Goal: Task Accomplishment & Management: Manage account settings

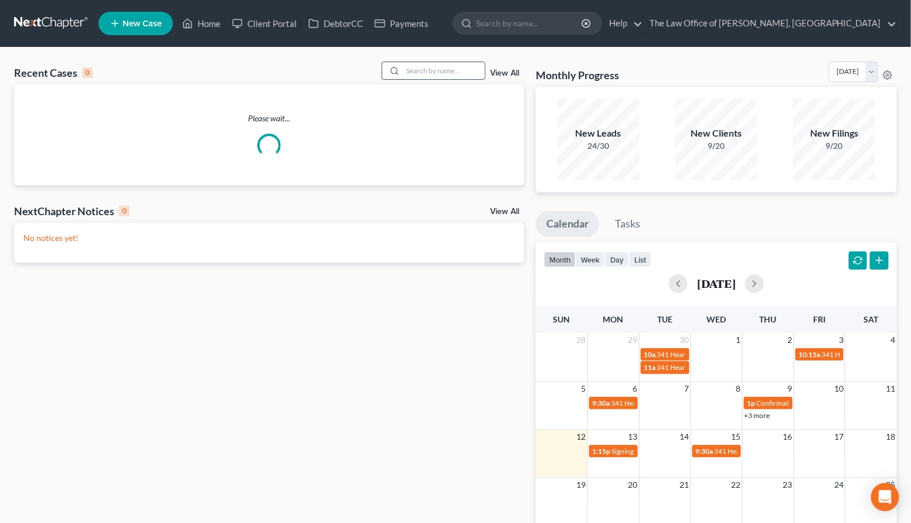
click at [448, 74] on input "search" at bounding box center [444, 70] width 82 height 17
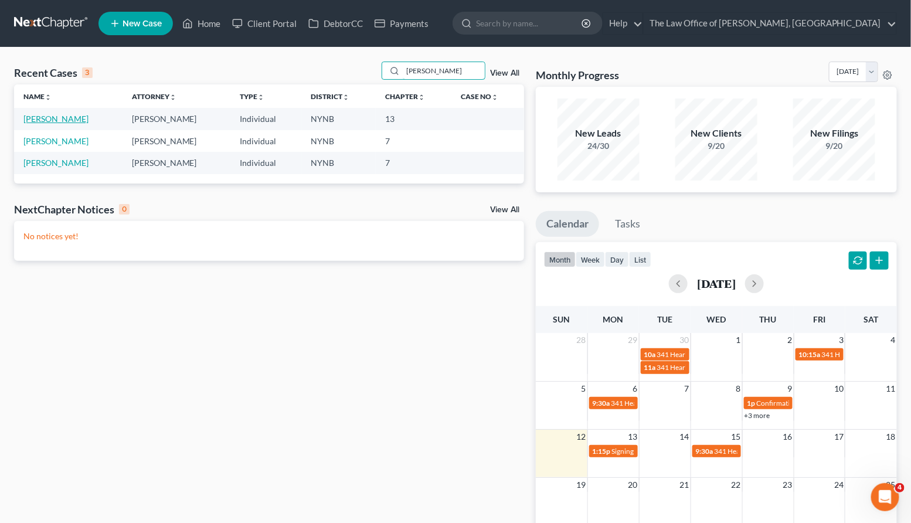
type input "kurt"
click at [66, 120] on link "[PERSON_NAME]" at bounding box center [55, 119] width 65 height 10
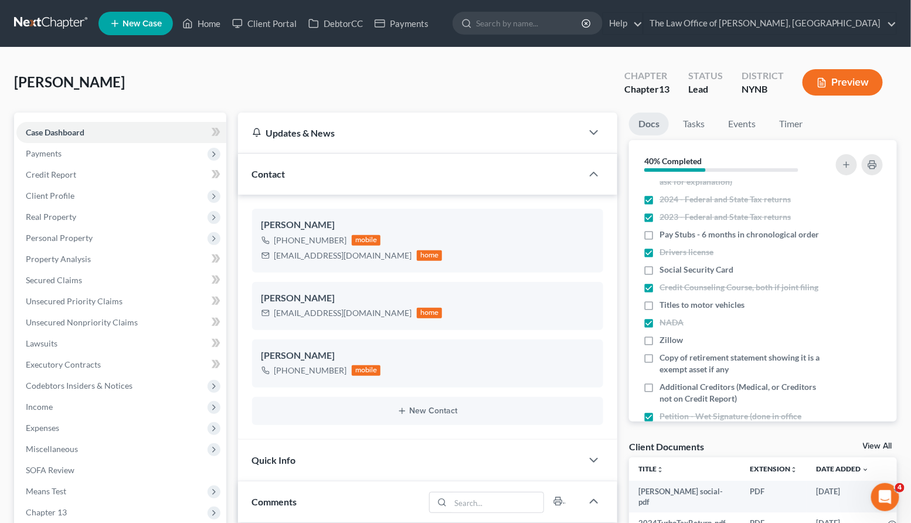
scroll to position [63, 0]
click at [688, 126] on link "Tasks" at bounding box center [694, 124] width 40 height 23
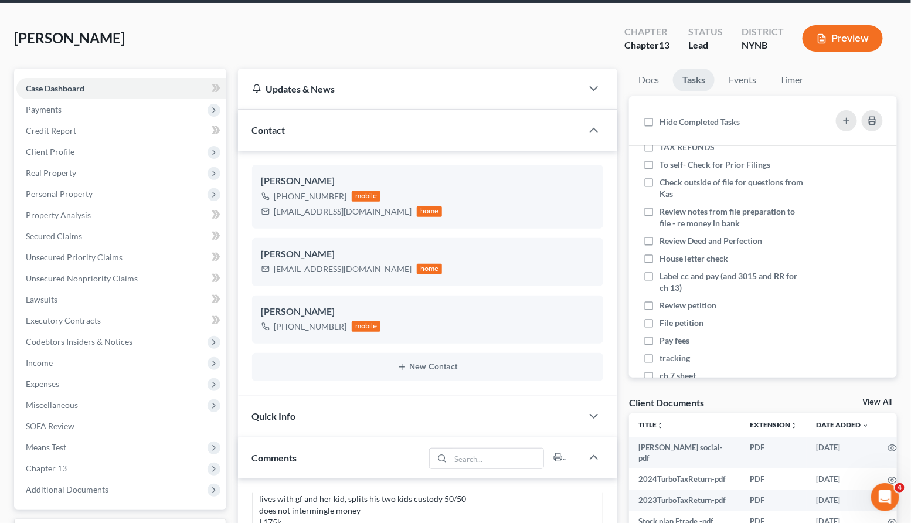
scroll to position [182, 0]
click at [651, 86] on link "Docs" at bounding box center [648, 80] width 39 height 23
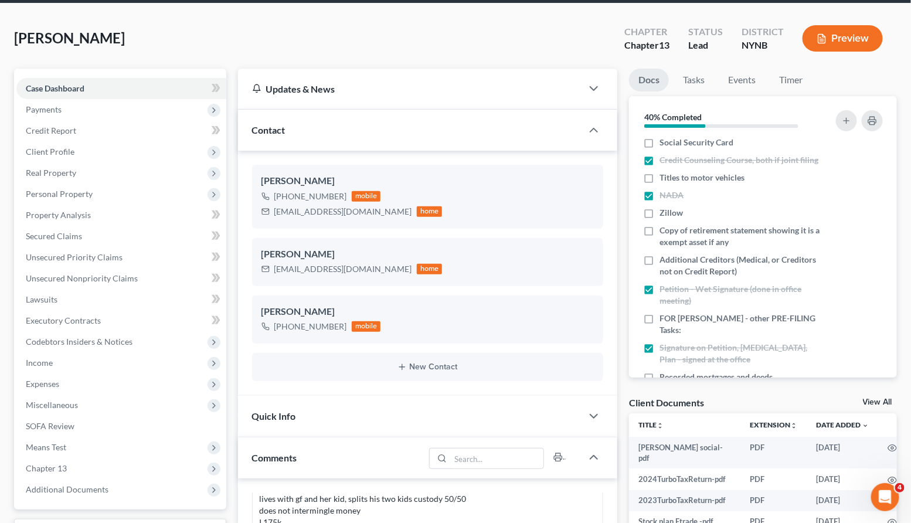
scroll to position [147, 0]
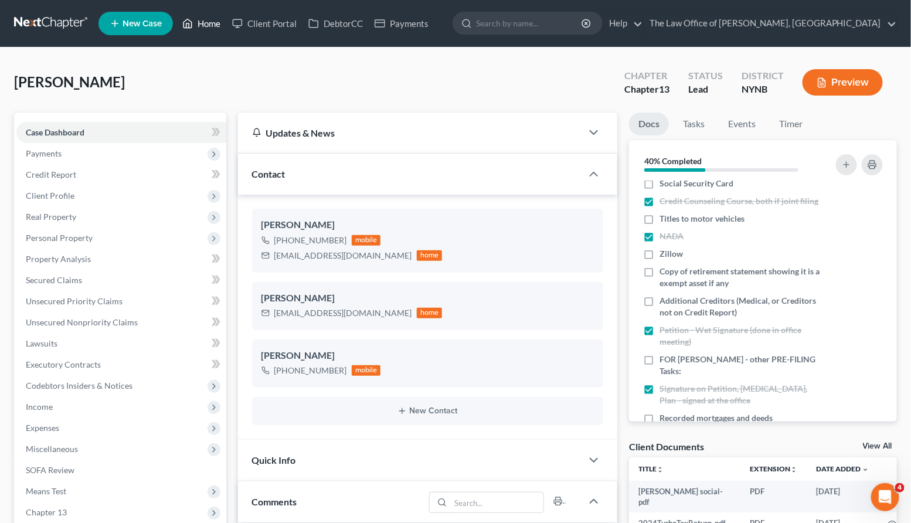
click at [212, 23] on link "Home" at bounding box center [201, 23] width 50 height 21
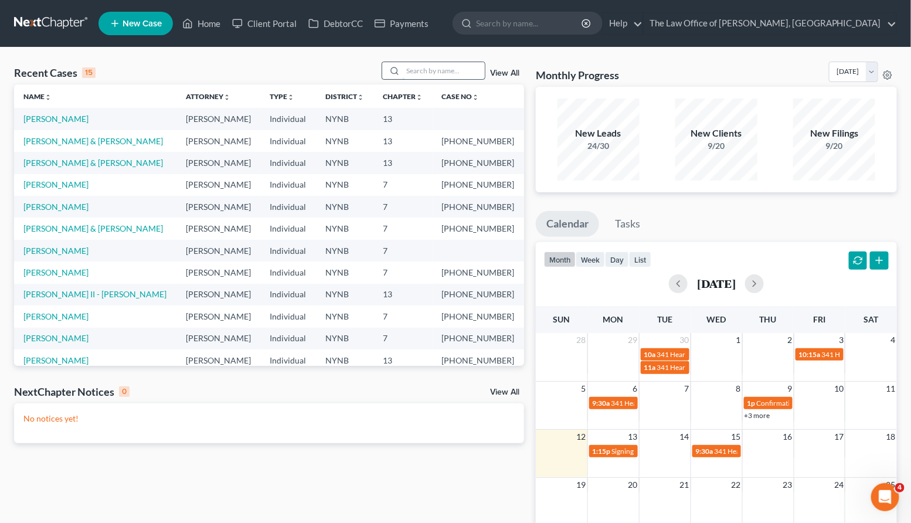
click at [440, 71] on input "search" at bounding box center [444, 70] width 82 height 17
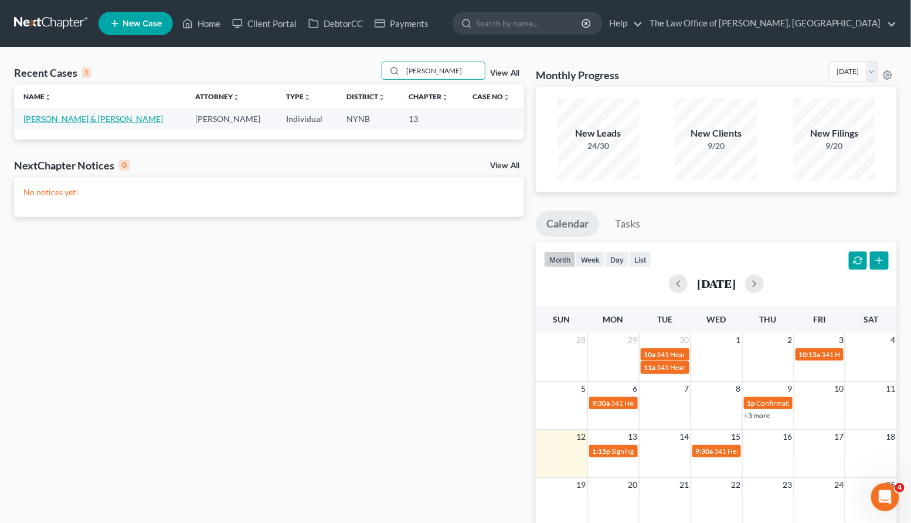
type input "ansel"
click at [104, 119] on link "[PERSON_NAME] & [PERSON_NAME]" at bounding box center [93, 119] width 140 height 10
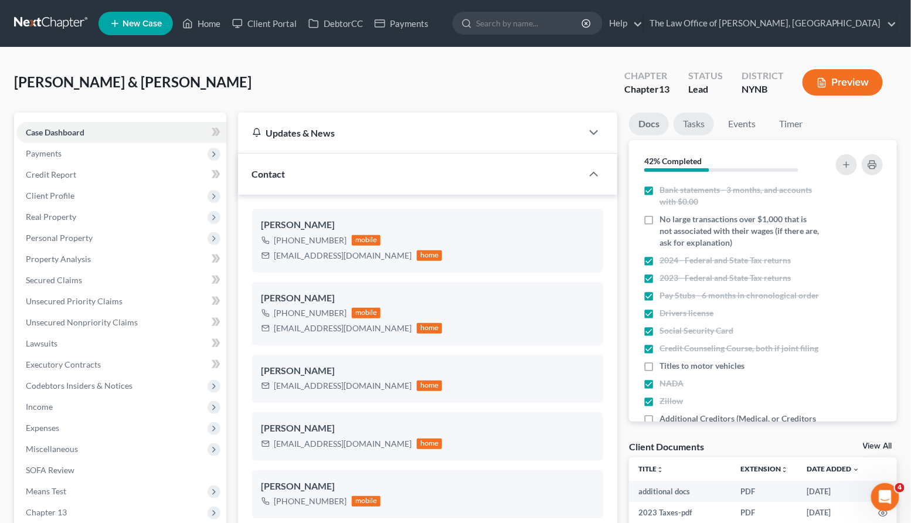
click at [688, 125] on link "Tasks" at bounding box center [694, 124] width 40 height 23
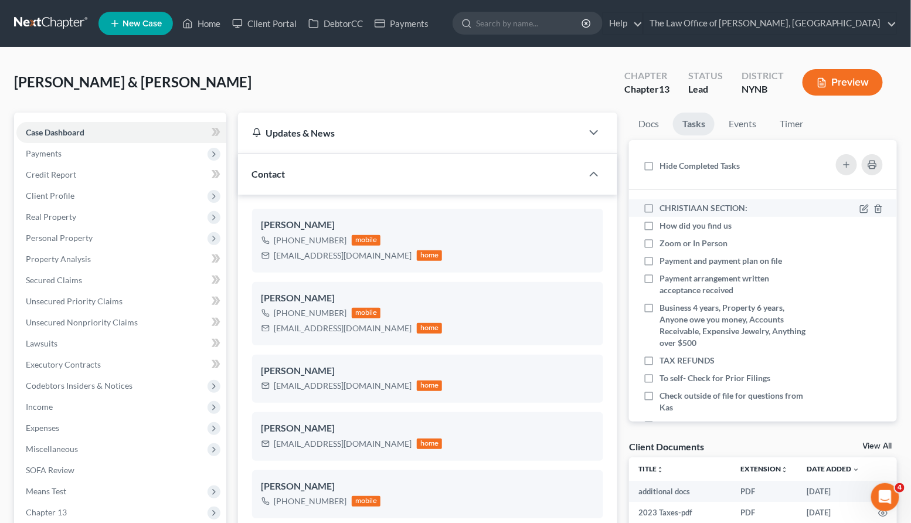
click at [659, 207] on label "CHRISTIAAN SECTION:" at bounding box center [707, 208] width 97 height 12
click at [664, 207] on input "CHRISTIAAN SECTION:" at bounding box center [668, 206] width 8 height 8
checkbox input "true"
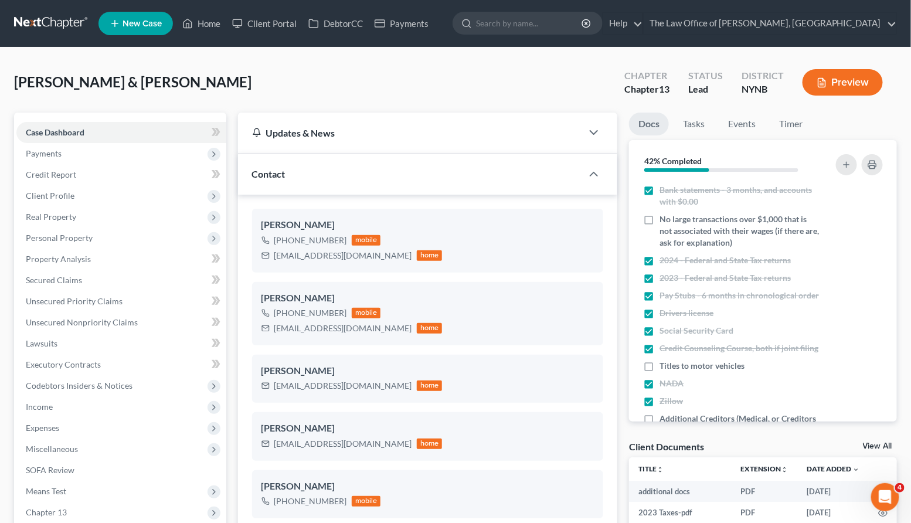
scroll to position [1413, 0]
click at [695, 129] on link "Tasks" at bounding box center [694, 124] width 40 height 23
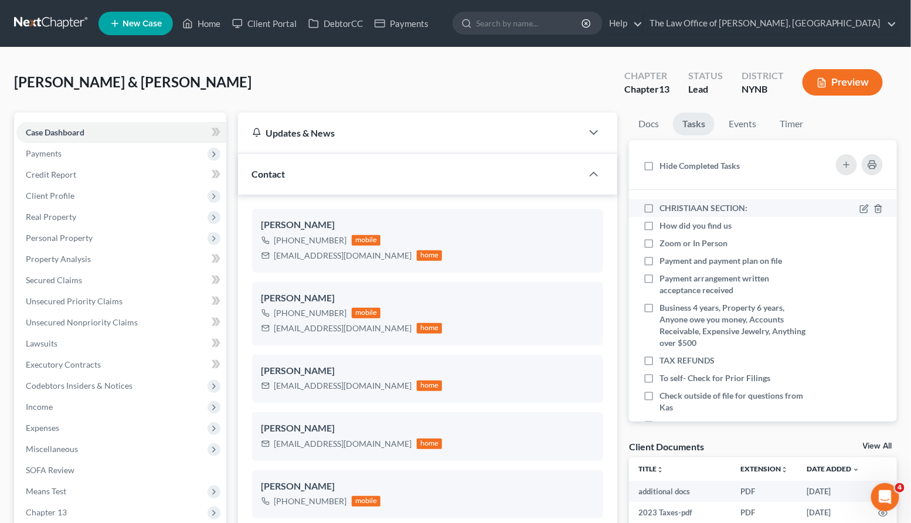
click at [659, 207] on label "CHRISTIAAN SECTION:" at bounding box center [707, 208] width 97 height 12
click at [664, 207] on input "CHRISTIAAN SECTION:" at bounding box center [668, 206] width 8 height 8
checkbox input "true"
click at [866, 246] on icon at bounding box center [863, 243] width 9 height 9
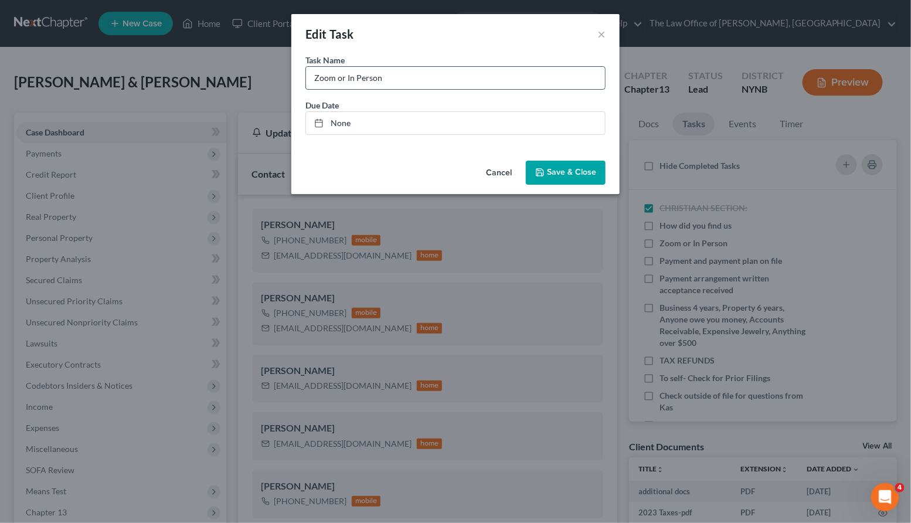
click at [514, 76] on input "Zoom or In Person" at bounding box center [455, 78] width 299 height 22
type input "Zoom or In Person - in persn SO"
click at [539, 173] on polyline "button" at bounding box center [540, 174] width 4 height 3
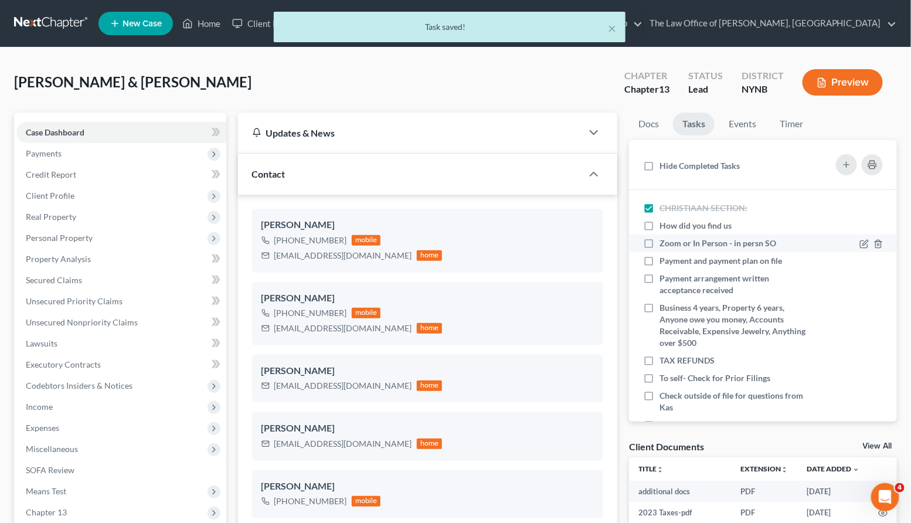
click at [659, 242] on label "Zoom or In Person - in persn SO" at bounding box center [722, 243] width 126 height 12
click at [664, 242] on input "Zoom or In Person - in persn SO" at bounding box center [668, 241] width 8 height 8
checkbox input "true"
click at [659, 259] on label "Payment and payment plan on file" at bounding box center [725, 261] width 132 height 12
click at [664, 259] on input "Payment and payment plan on file" at bounding box center [668, 259] width 8 height 8
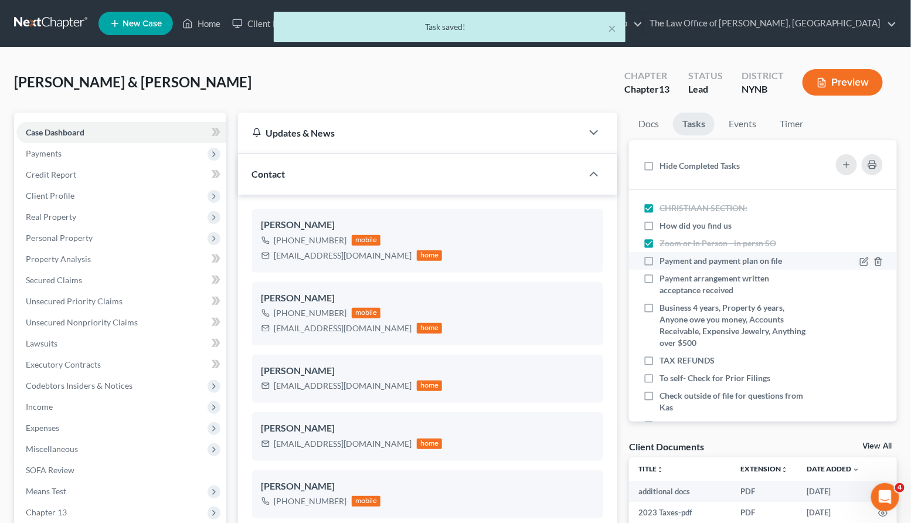
checkbox input "true"
click at [659, 276] on label "Payment arrangement written acceptance received" at bounding box center [732, 284] width 147 height 23
click at [664, 276] on input "Payment arrangement written acceptance received" at bounding box center [668, 277] width 8 height 8
checkbox input "true"
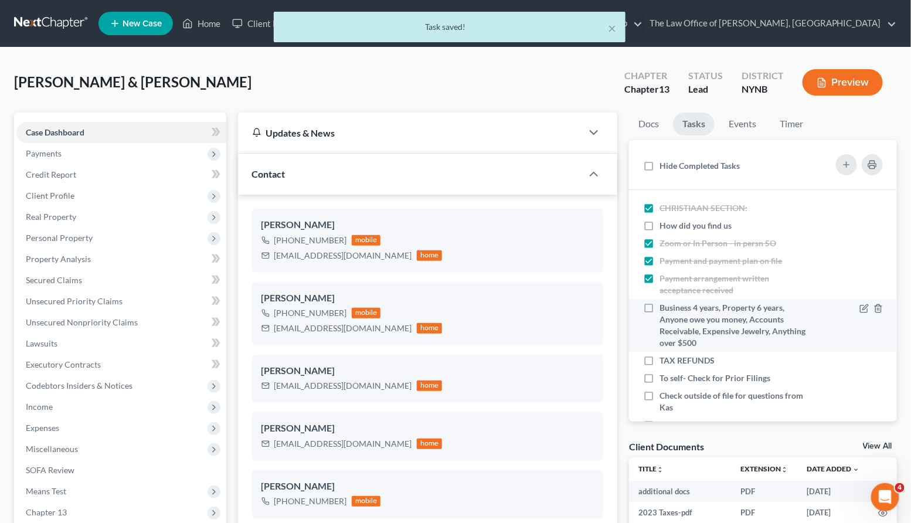
click at [659, 308] on label "Business 4 years, Property 6 years, Anyone owe you money, Accounts Receivable, …" at bounding box center [732, 325] width 147 height 47
click at [664, 308] on input "Business 4 years, Property 6 years, Anyone owe you money, Accounts Receivable, …" at bounding box center [668, 306] width 8 height 8
checkbox input "true"
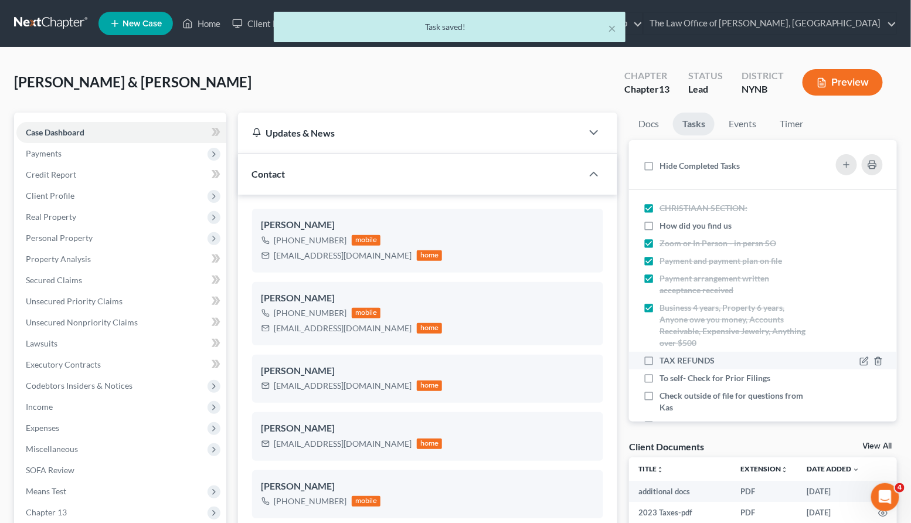
click at [659, 356] on label "TAX REFUNDS" at bounding box center [691, 361] width 64 height 12
click at [664, 356] on input "TAX REFUNDS" at bounding box center [668, 359] width 8 height 8
checkbox input "true"
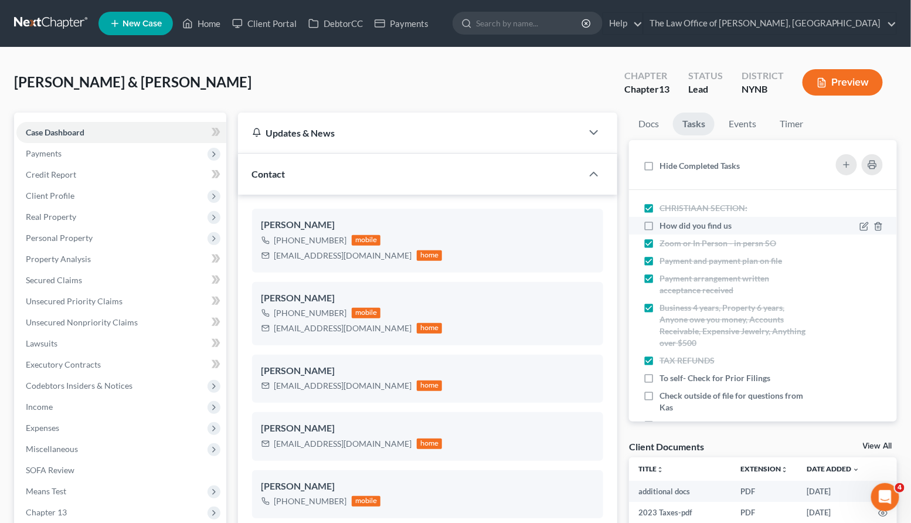
click at [659, 230] on label "How did you find us" at bounding box center [699, 226] width 81 height 12
click at [664, 227] on input "How did you find us" at bounding box center [668, 224] width 8 height 8
checkbox input "true"
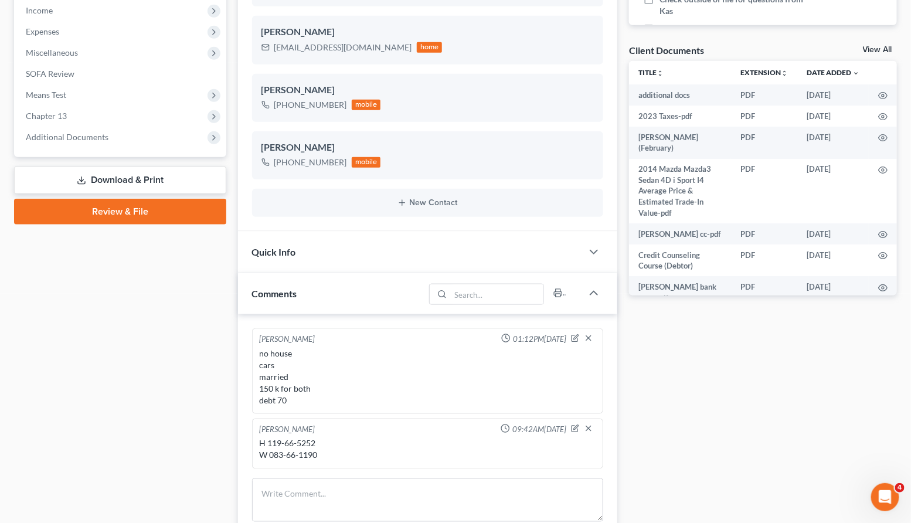
scroll to position [384, 0]
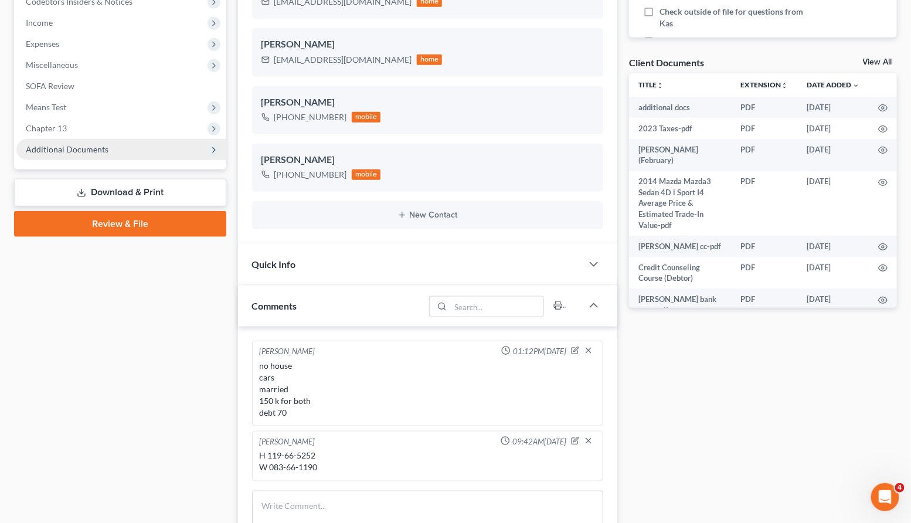
click at [116, 154] on span "Additional Documents" at bounding box center [121, 149] width 210 height 21
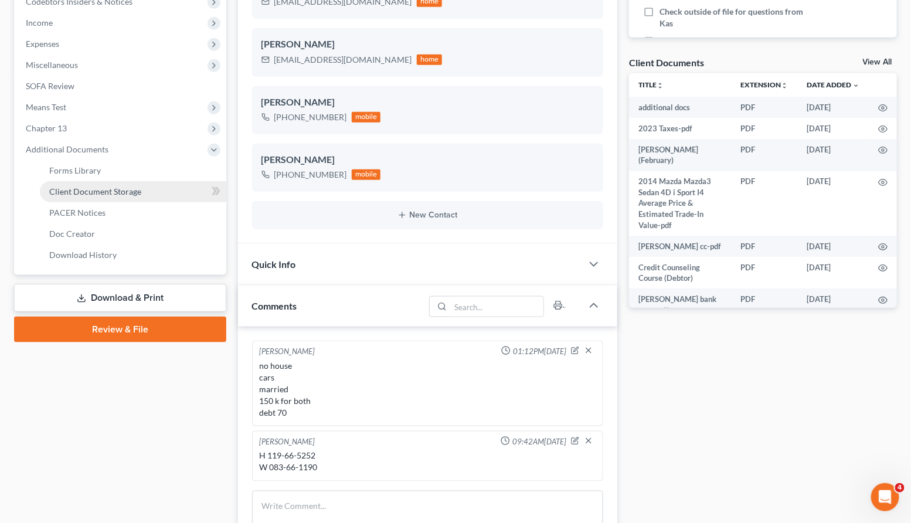
click at [105, 184] on link "Client Document Storage" at bounding box center [133, 191] width 186 height 21
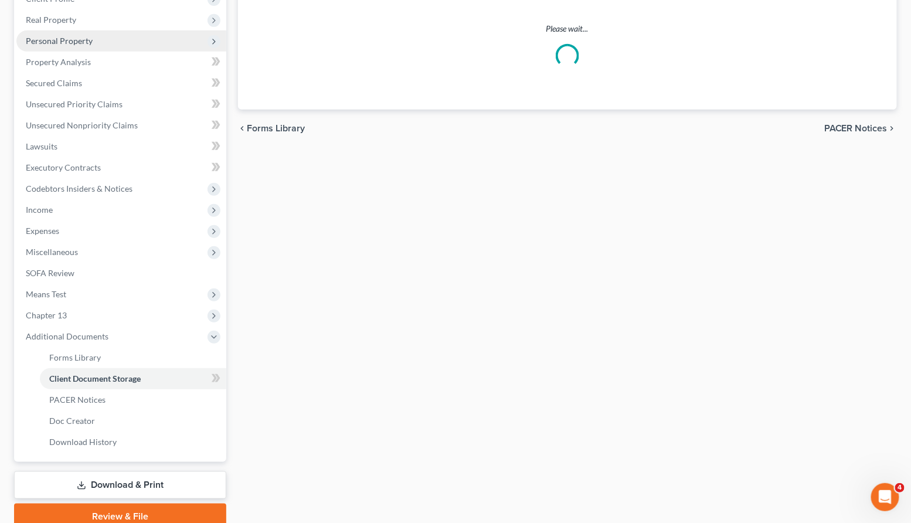
select select "1"
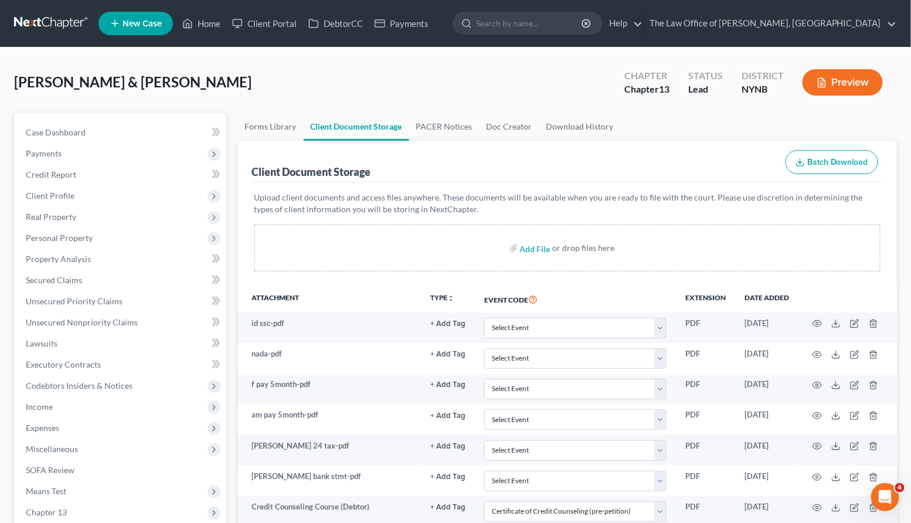
scroll to position [248, 0]
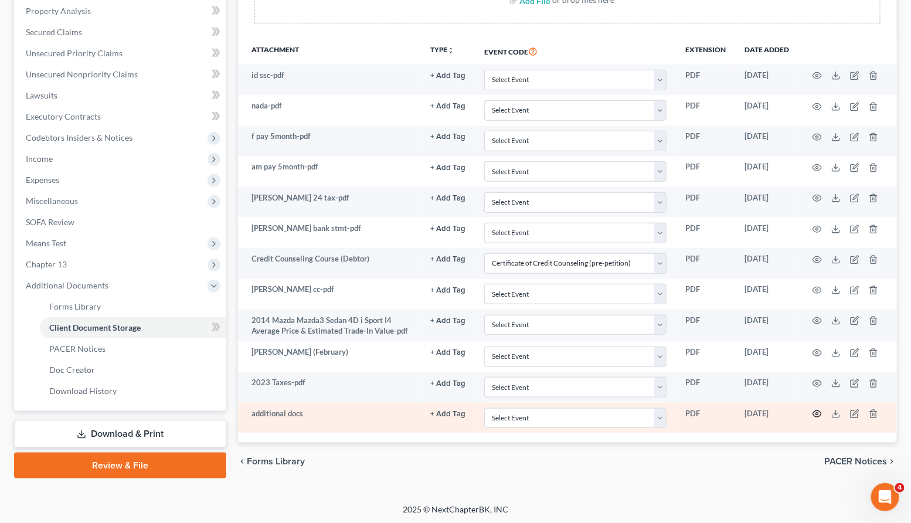
click at [817, 413] on icon "button" at bounding box center [816, 413] width 9 height 9
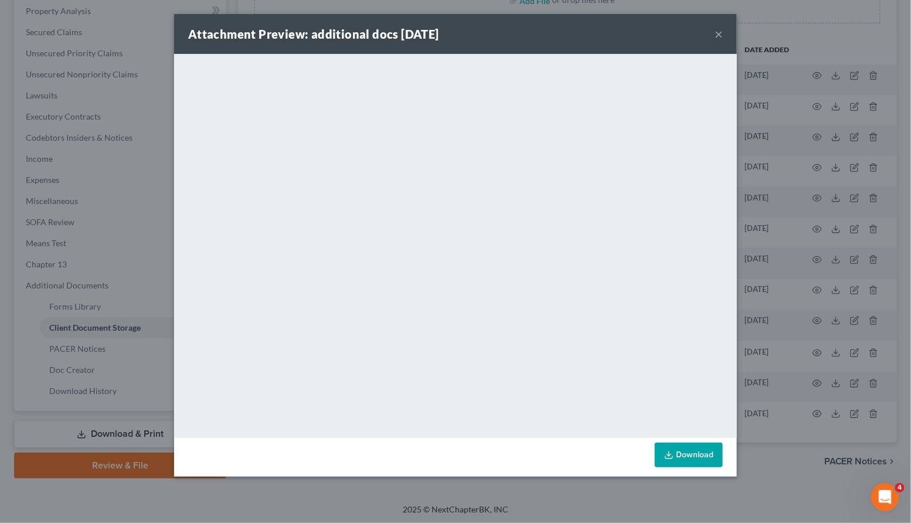
click at [720, 39] on button "×" at bounding box center [719, 34] width 8 height 14
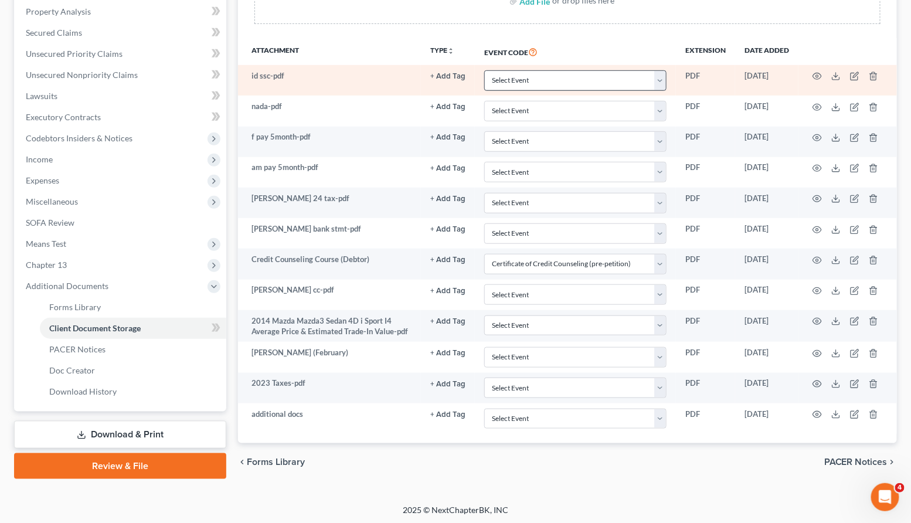
scroll to position [0, 0]
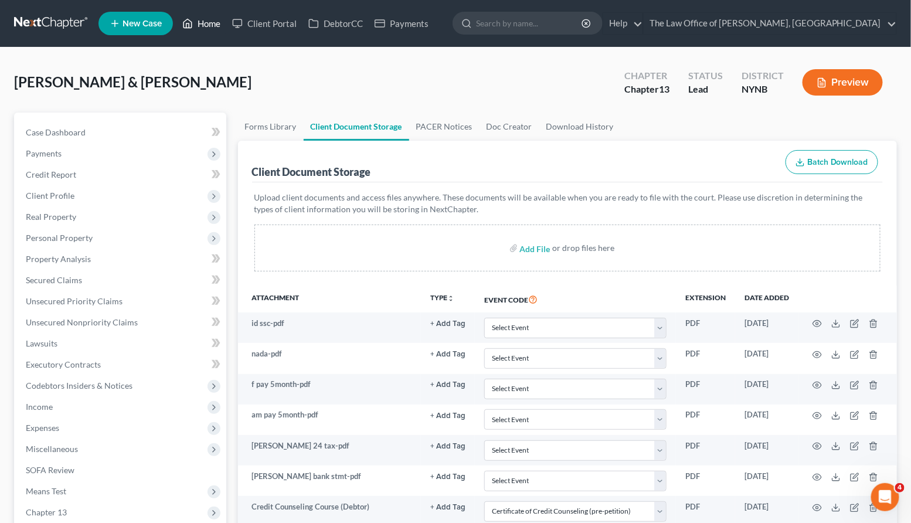
click at [215, 24] on link "Home" at bounding box center [201, 23] width 50 height 21
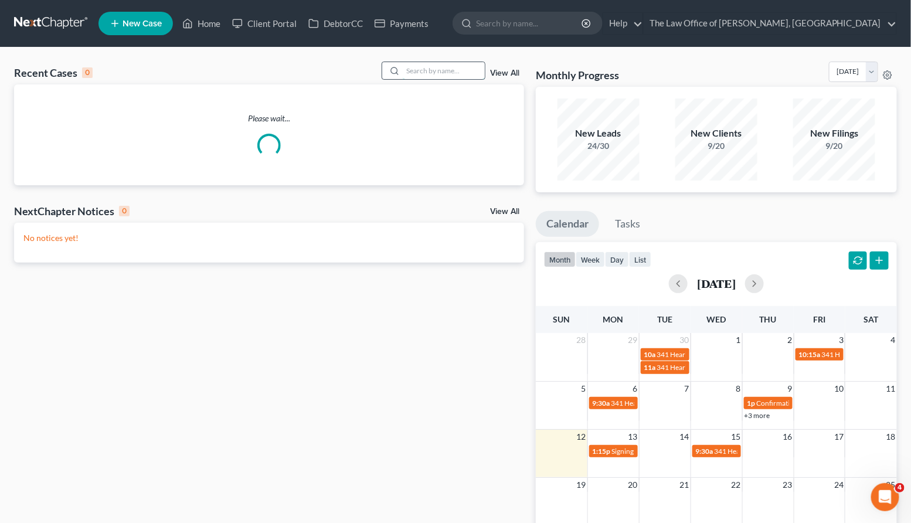
click at [464, 76] on input "search" at bounding box center [444, 70] width 82 height 17
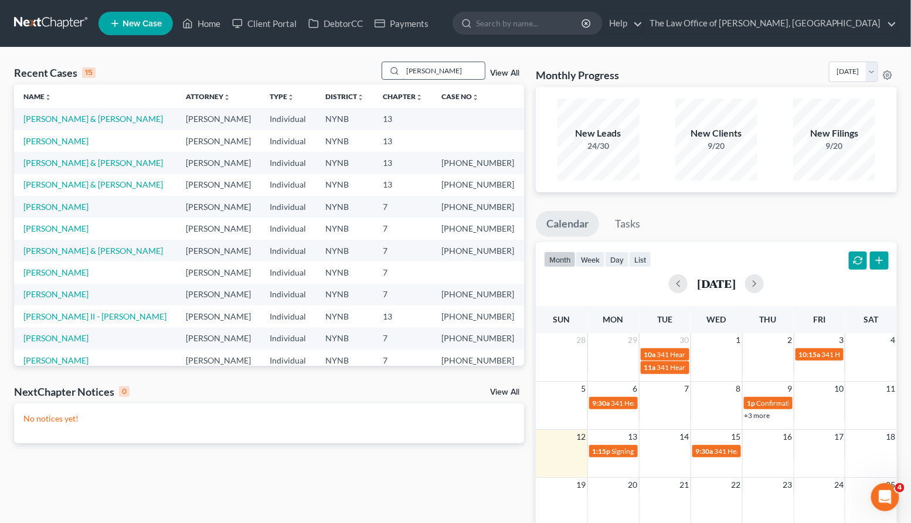
type input "[PERSON_NAME]"
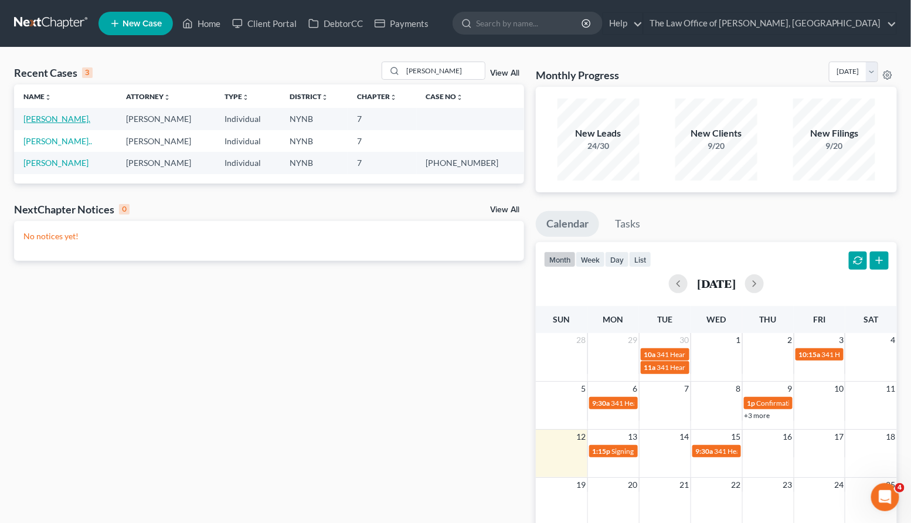
click at [56, 120] on link "[PERSON_NAME]." at bounding box center [56, 119] width 67 height 10
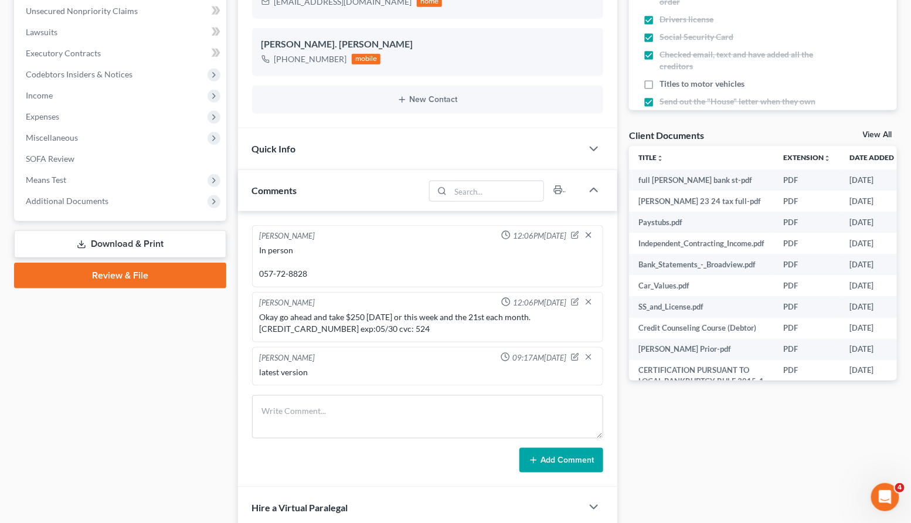
scroll to position [312, 0]
drag, startPoint x: 320, startPoint y: 273, endPoint x: 257, endPoint y: 274, distance: 63.3
click at [257, 274] on div "In person 057-72-8828" at bounding box center [427, 262] width 341 height 40
copy div "057-72-8828"
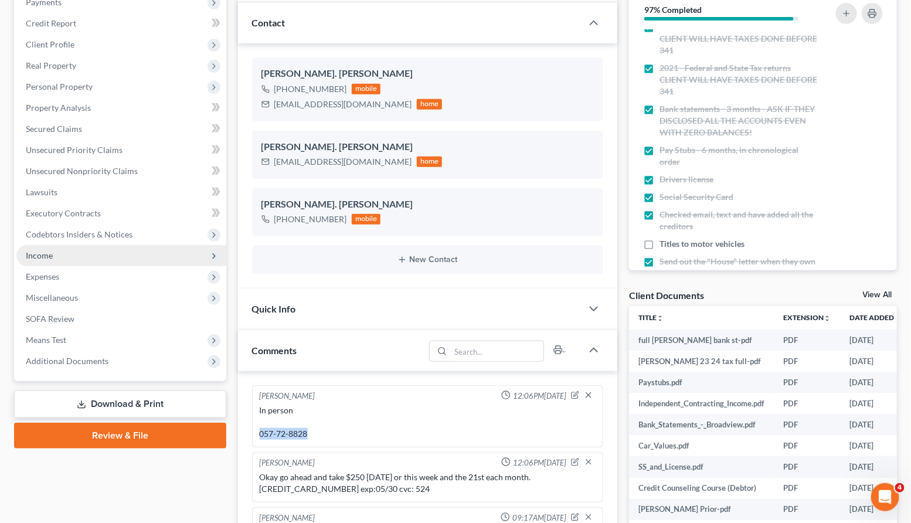
scroll to position [38, 0]
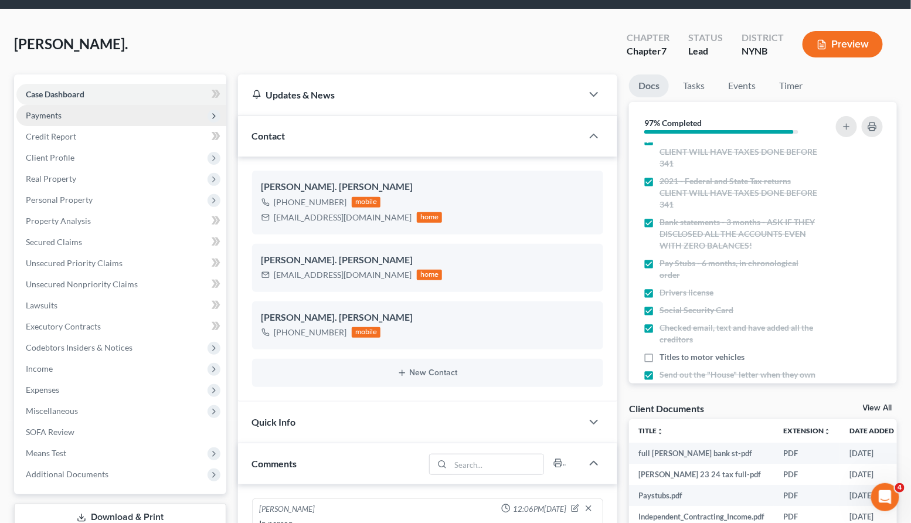
click at [103, 118] on span "Payments" at bounding box center [121, 115] width 210 height 21
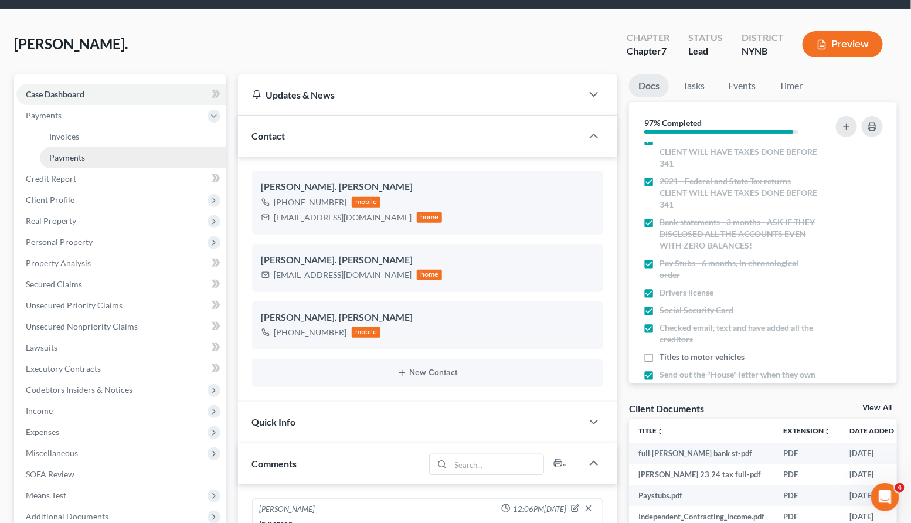
click at [84, 158] on span "Payments" at bounding box center [67, 157] width 36 height 10
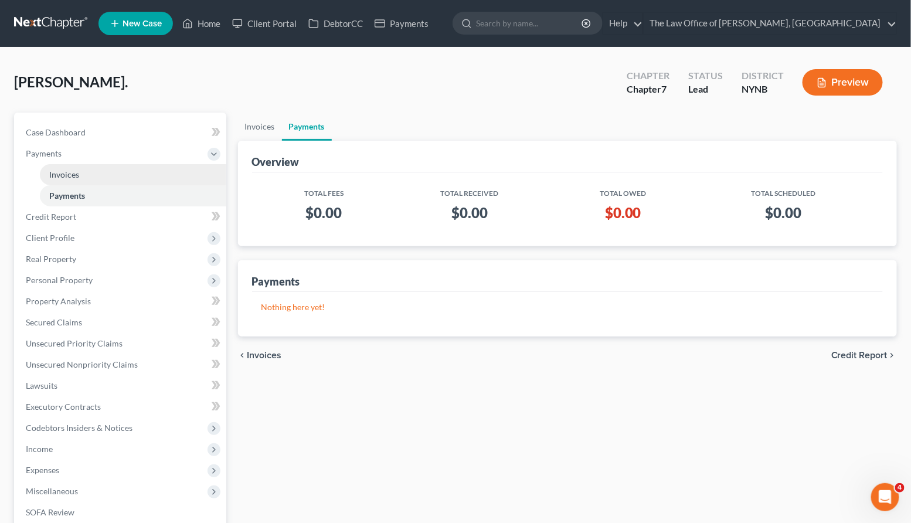
click at [128, 174] on link "Invoices" at bounding box center [133, 174] width 186 height 21
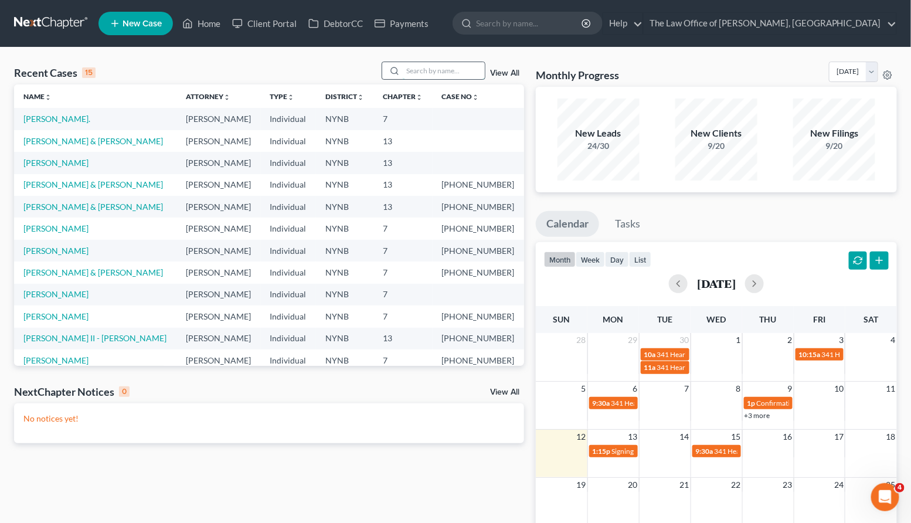
click at [445, 70] on input "search" at bounding box center [444, 70] width 82 height 17
type input "[PERSON_NAME]"
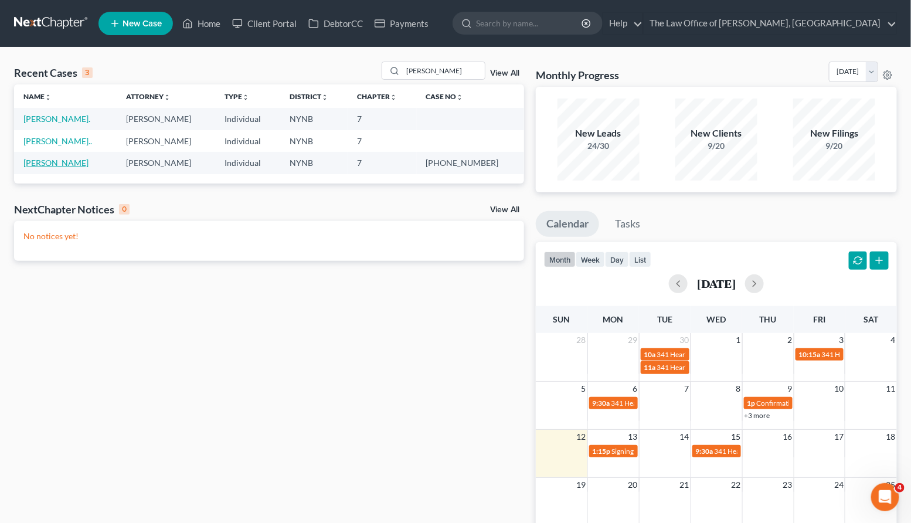
click at [67, 165] on link "[PERSON_NAME]" at bounding box center [55, 163] width 65 height 10
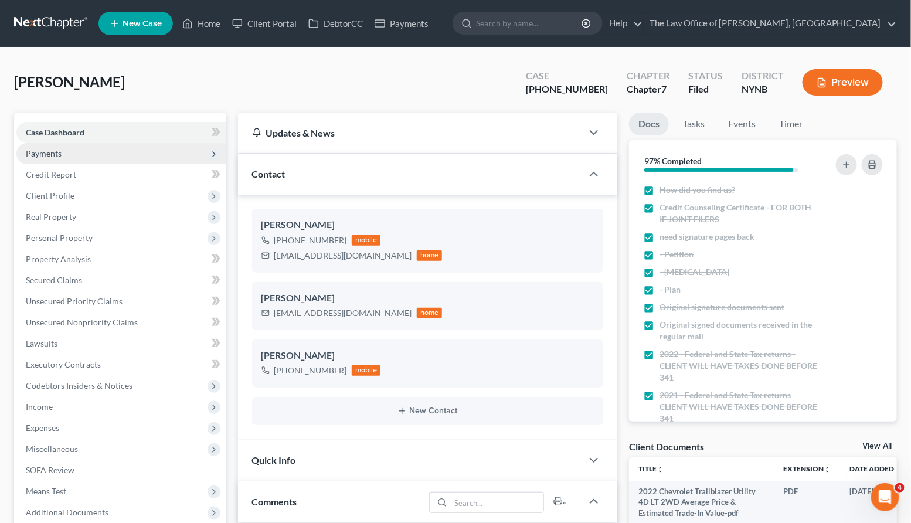
click at [62, 155] on span "Payments" at bounding box center [121, 153] width 210 height 21
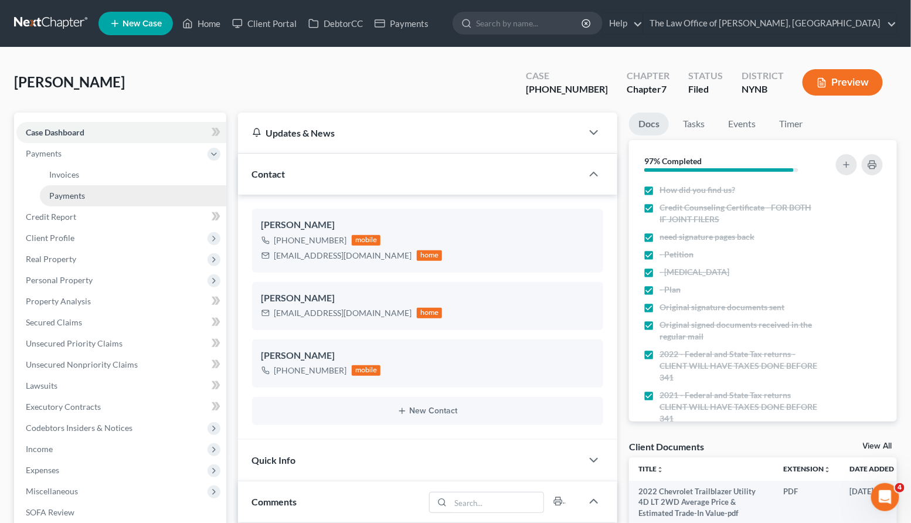
click at [62, 189] on link "Payments" at bounding box center [133, 195] width 186 height 21
